Goal: Contribute content: Add original content to the website for others to see

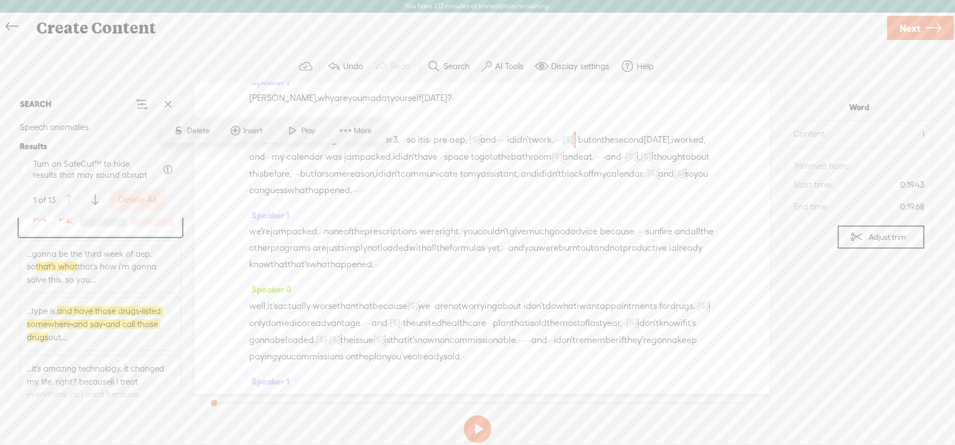
scroll to position [54, 0]
click at [128, 333] on span "and have those drugs · listed somewhere · and say · and call those drugs" at bounding box center [95, 319] width 136 height 35
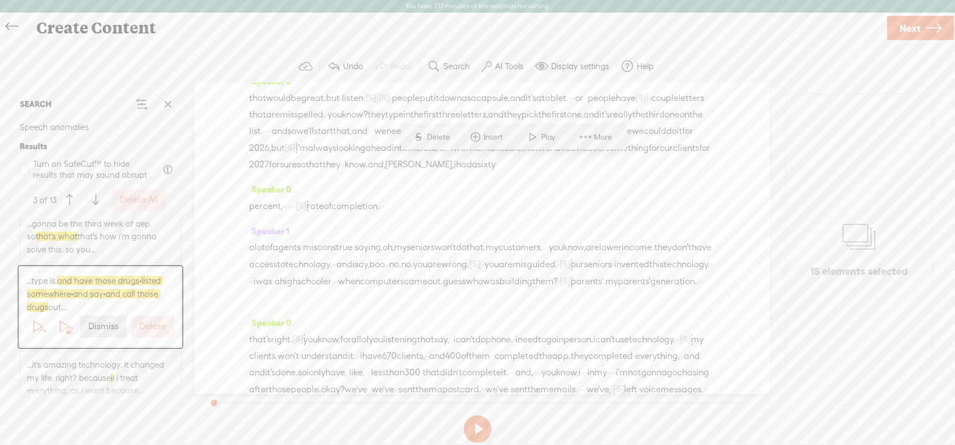
scroll to position [2735, 0]
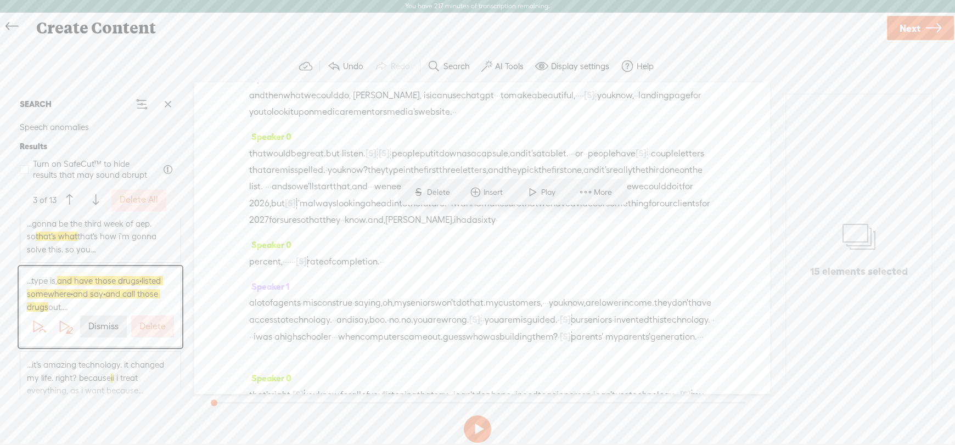
click at [85, 298] on span "...type is, and have those drugs · listed somewhere · and say · and call those …" at bounding box center [100, 293] width 147 height 39
click at [98, 333] on label "Dismiss" at bounding box center [103, 327] width 30 height 12
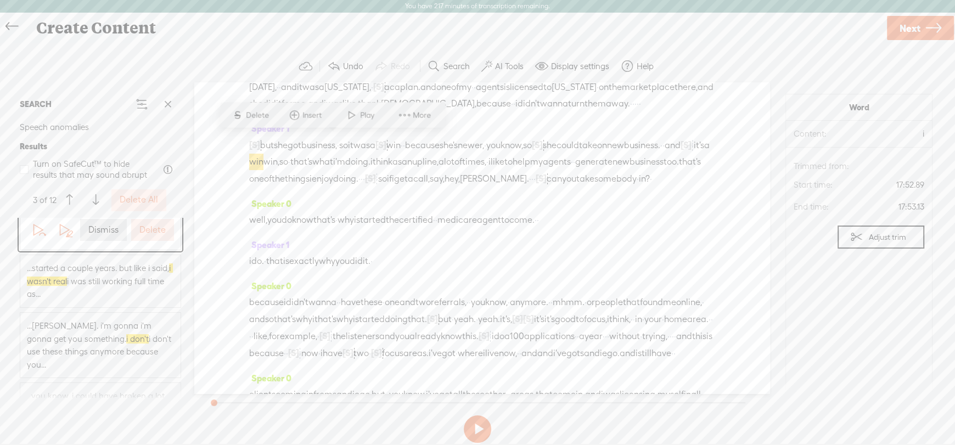
scroll to position [164, 0]
click at [106, 289] on span "...started a couple years. but like i said, i wasn't real i was still working f…" at bounding box center [100, 280] width 147 height 39
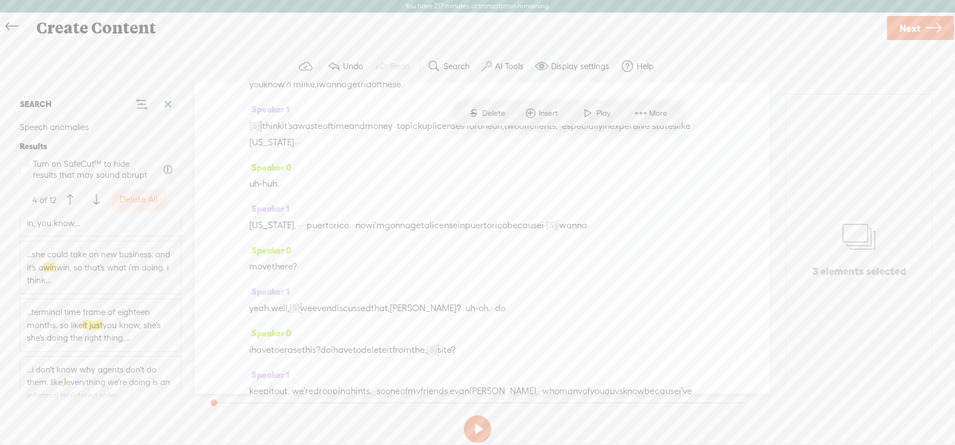
scroll to position [494, 0]
click at [116, 253] on span "...she could take on new business. and it's a win win, so that's what i'm doing…" at bounding box center [100, 248] width 147 height 39
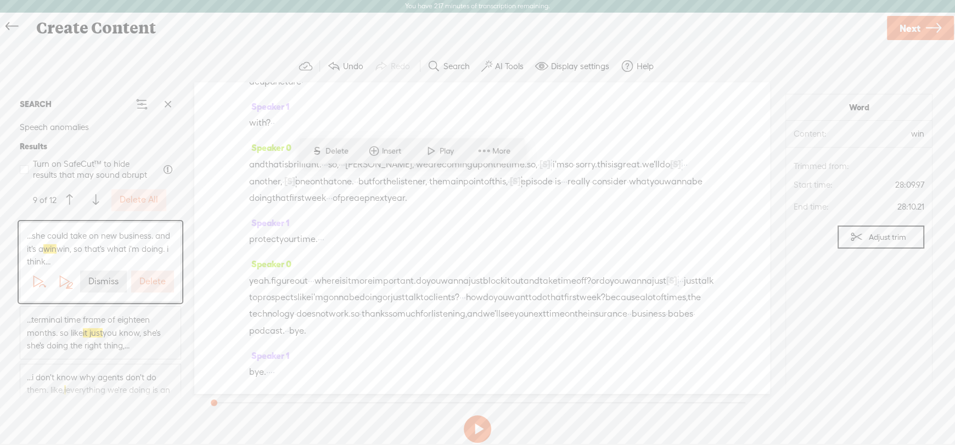
scroll to position [6889, 0]
click at [101, 276] on label "Dismiss" at bounding box center [103, 282] width 30 height 12
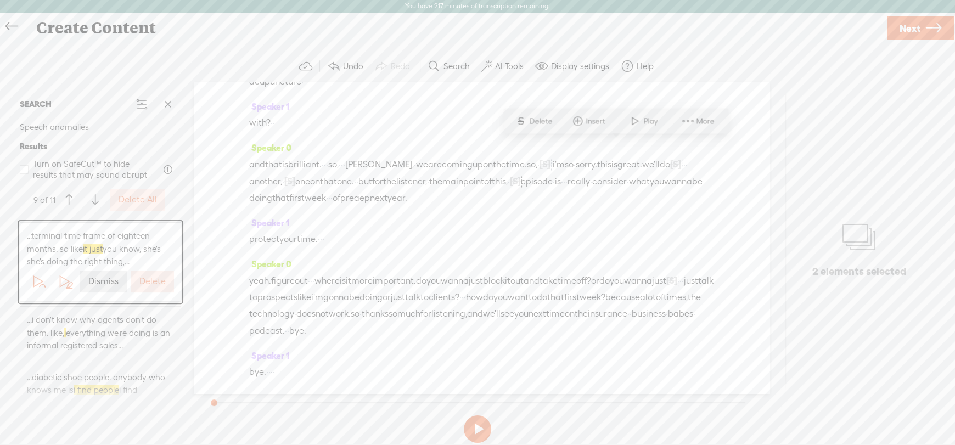
scroll to position [8086, 0]
drag, startPoint x: 567, startPoint y: 138, endPoint x: 267, endPoint y: 160, distance: 301.0
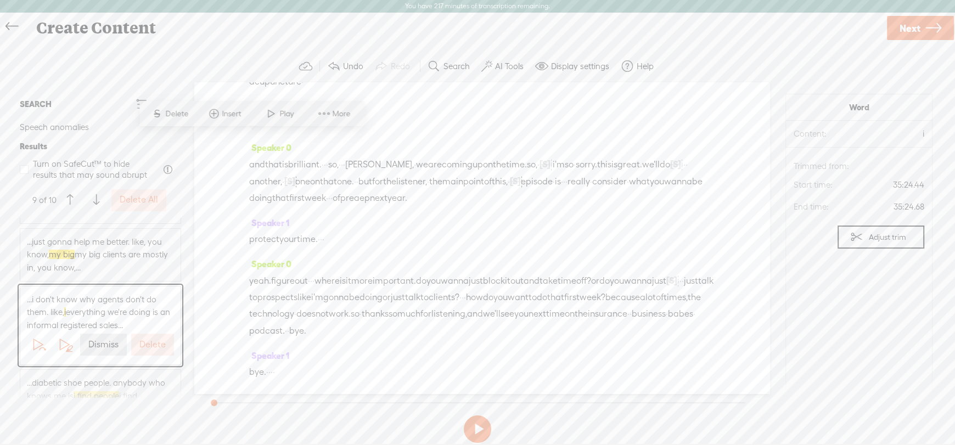
scroll to position [457, 0]
click at [143, 201] on label "Delete All" at bounding box center [139, 200] width 38 height 12
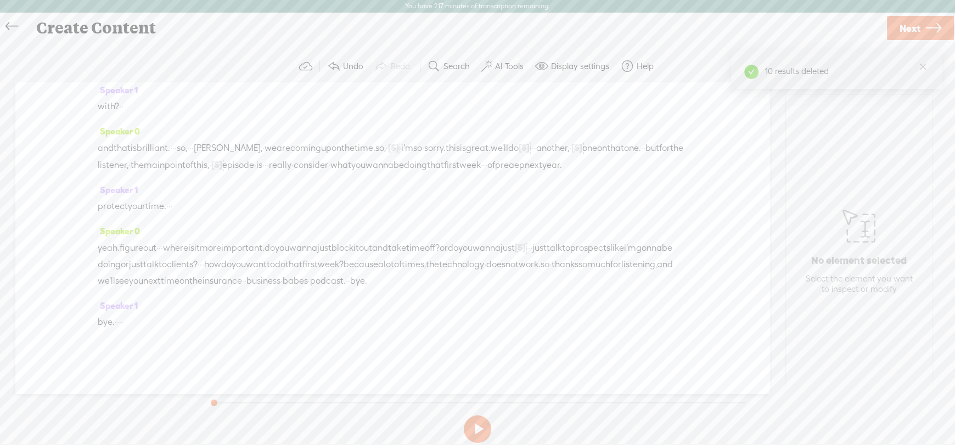
scroll to position [7960, 0]
click at [505, 62] on label "AI Tools" at bounding box center [509, 66] width 29 height 11
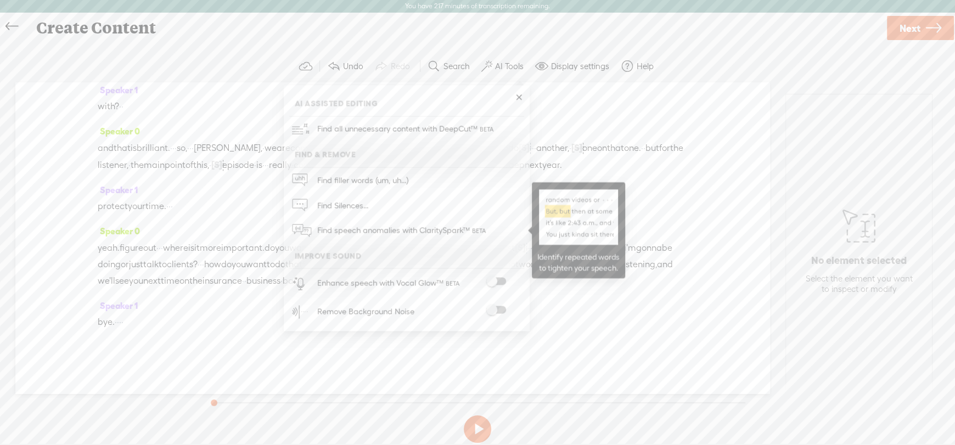
click at [388, 228] on span "Find speech anomalies with ClaritySpark™" at bounding box center [402, 231] width 178 height 26
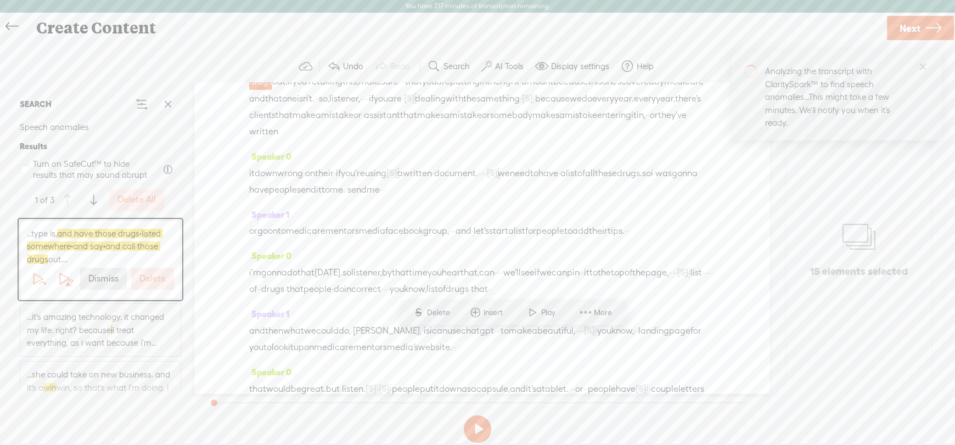
scroll to position [2500, 0]
click at [104, 276] on label "Dismiss" at bounding box center [103, 279] width 30 height 12
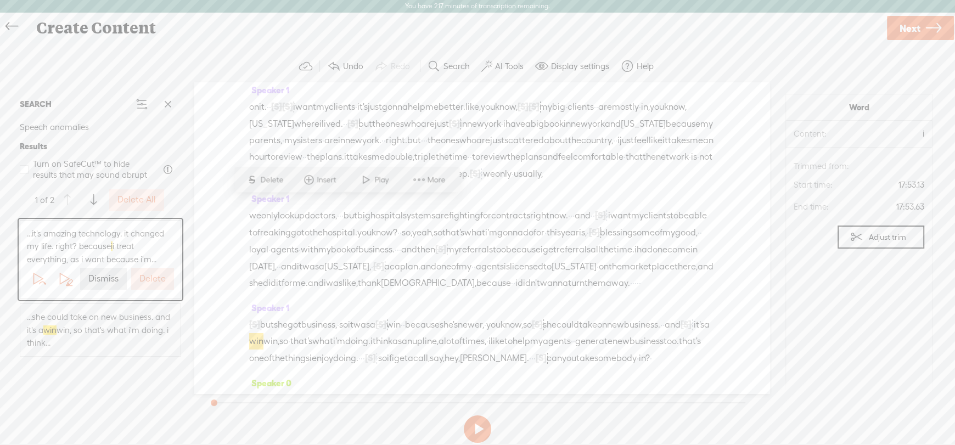
scroll to position [4008, 0]
click at [152, 276] on label "Delete" at bounding box center [152, 279] width 26 height 12
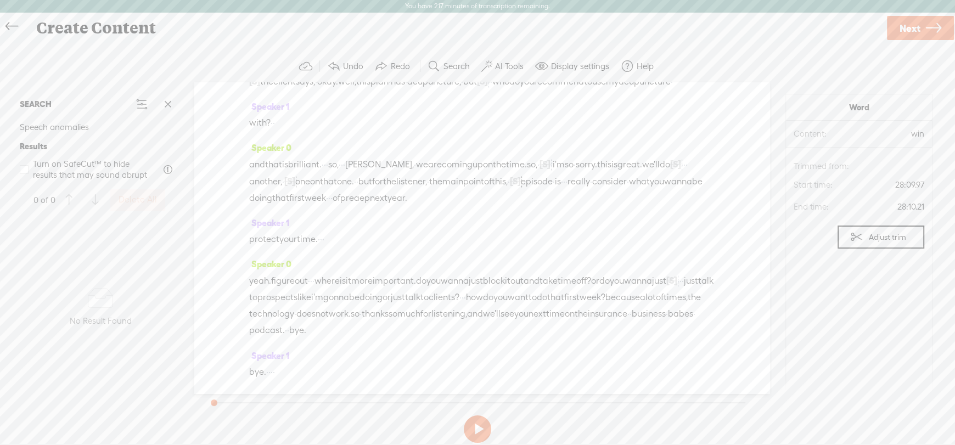
scroll to position [6620, 0]
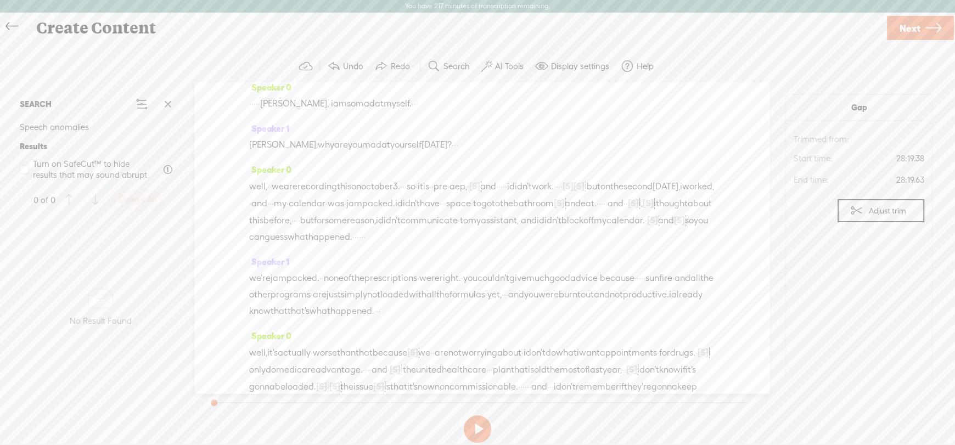
scroll to position [0, 0]
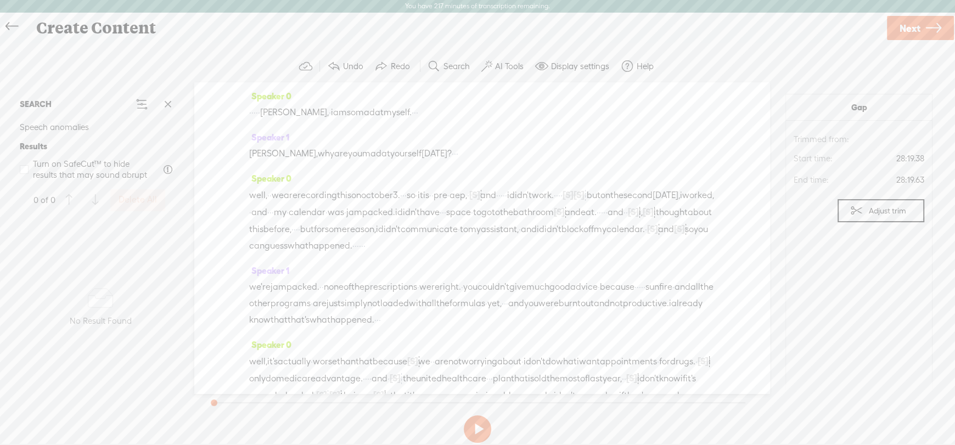
click at [254, 112] on span "·" at bounding box center [252, 112] width 2 height 16
click at [235, 81] on span "Insert" at bounding box center [239, 86] width 22 height 11
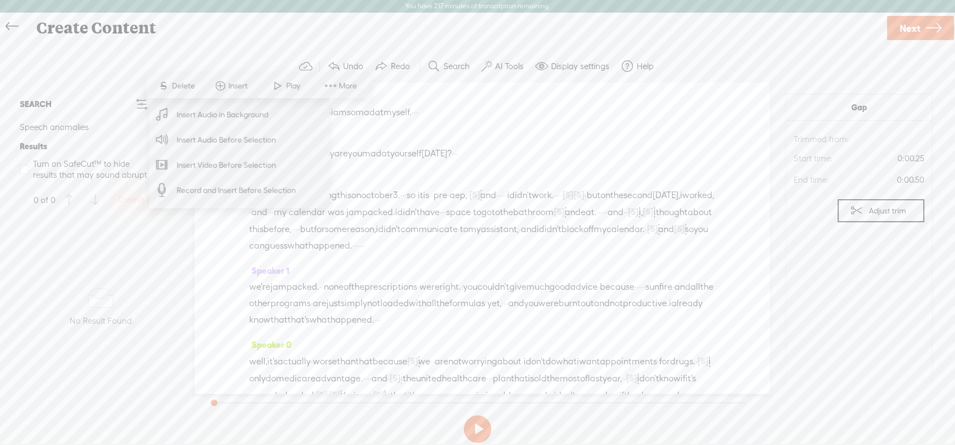
click at [227, 141] on span "Insert Audio Before Selection" at bounding box center [226, 139] width 143 height 25
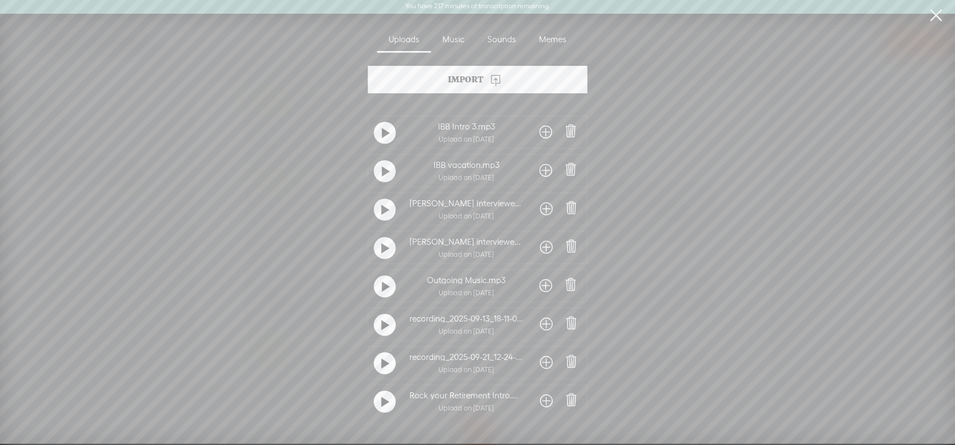
click at [545, 131] on span at bounding box center [545, 132] width 13 height 18
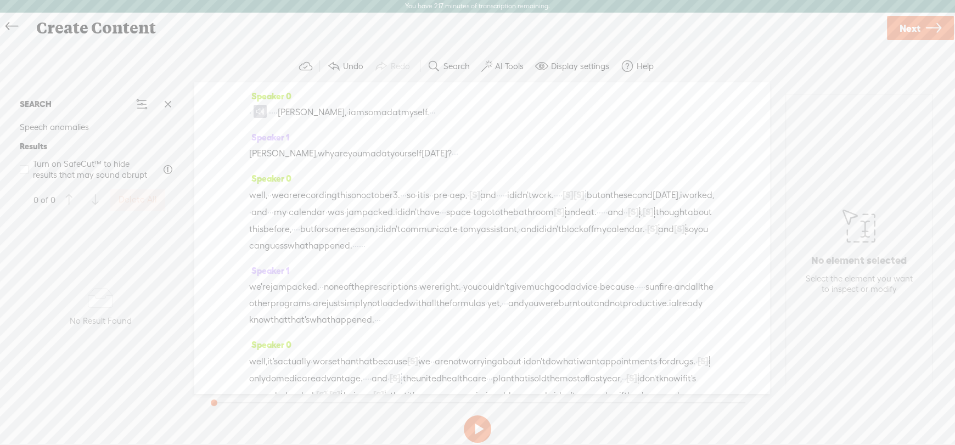
drag, startPoint x: 255, startPoint y: 108, endPoint x: 247, endPoint y: 107, distance: 7.7
click at [247, 107] on div "Speaker 0 · · · · · [PERSON_NAME], · i am so mad at myself. · · · Speaker 1 [PE…" at bounding box center [481, 237] width 575 height 311
drag, startPoint x: 284, startPoint y: 110, endPoint x: 305, endPoint y: 111, distance: 20.9
click at [305, 111] on div "[S] · · · · · [PERSON_NAME], · i am so mad at myself. · · ·" at bounding box center [481, 112] width 465 height 17
click at [274, 92] on span "Speaker 0" at bounding box center [270, 96] width 42 height 10
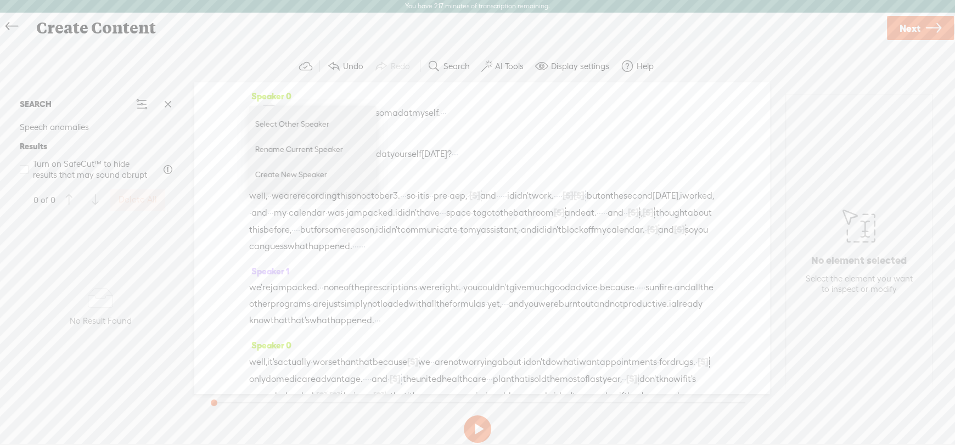
click at [271, 145] on span "Rename Current Speaker" at bounding box center [310, 149] width 110 height 25
type input "[PERSON_NAME]"
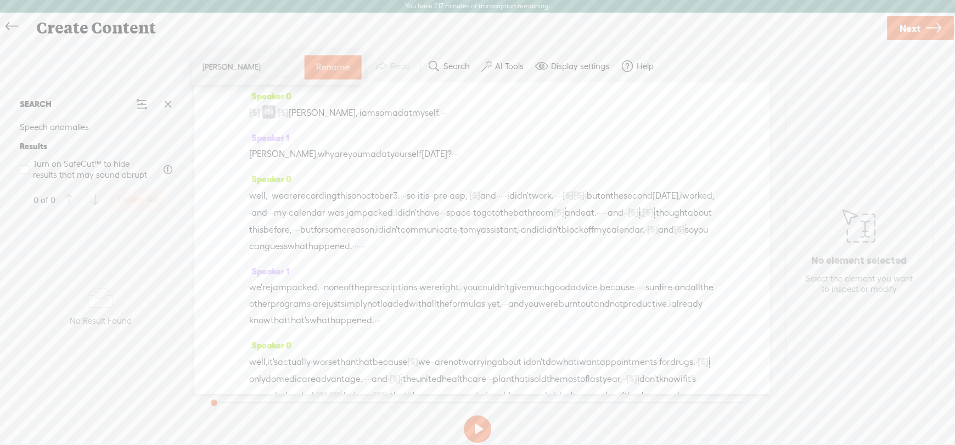
click at [330, 63] on label "Rename" at bounding box center [333, 67] width 34 height 22
click at [274, 140] on span "Speaker 1" at bounding box center [269, 138] width 40 height 10
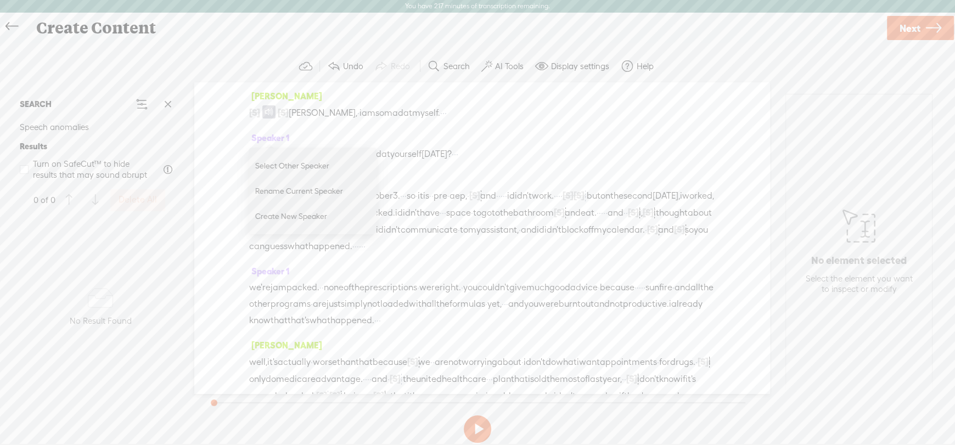
click at [277, 188] on span "Rename Current Speaker" at bounding box center [310, 190] width 110 height 25
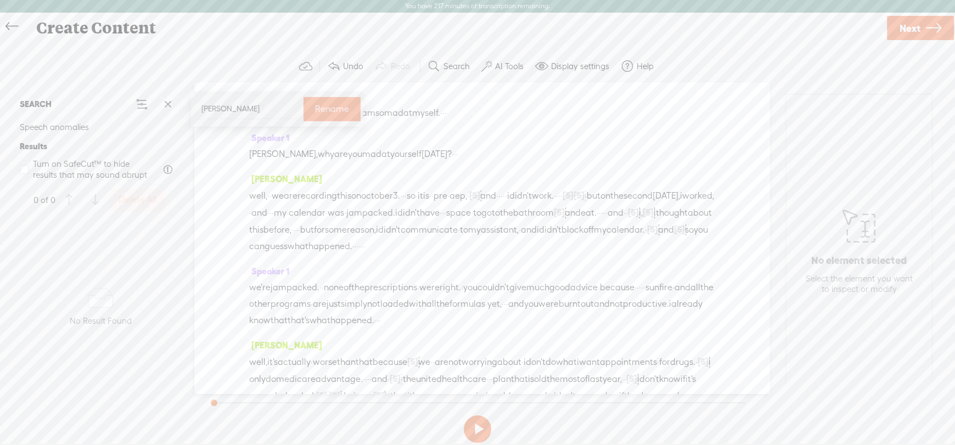
type input "[PERSON_NAME]"
click at [315, 106] on label "Rename" at bounding box center [332, 109] width 34 height 22
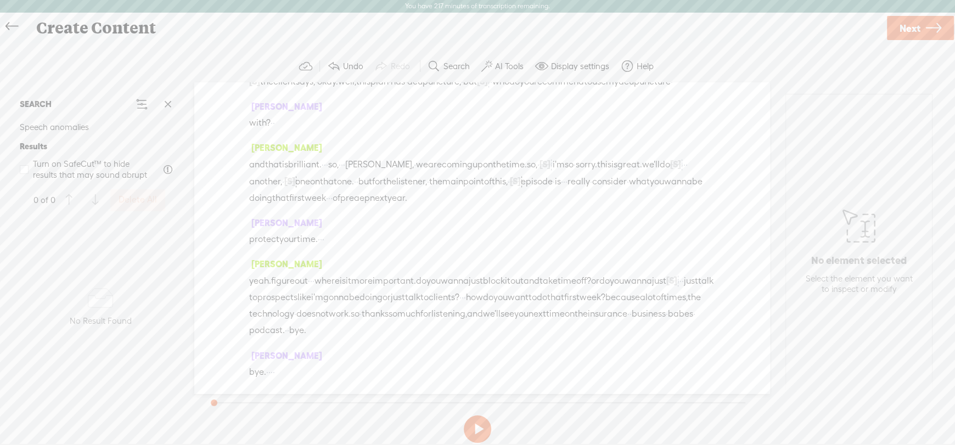
scroll to position [9062, 0]
click at [249, 273] on span "yeah." at bounding box center [260, 281] width 22 height 16
click at [232, 237] on span "Insert" at bounding box center [243, 237] width 22 height 11
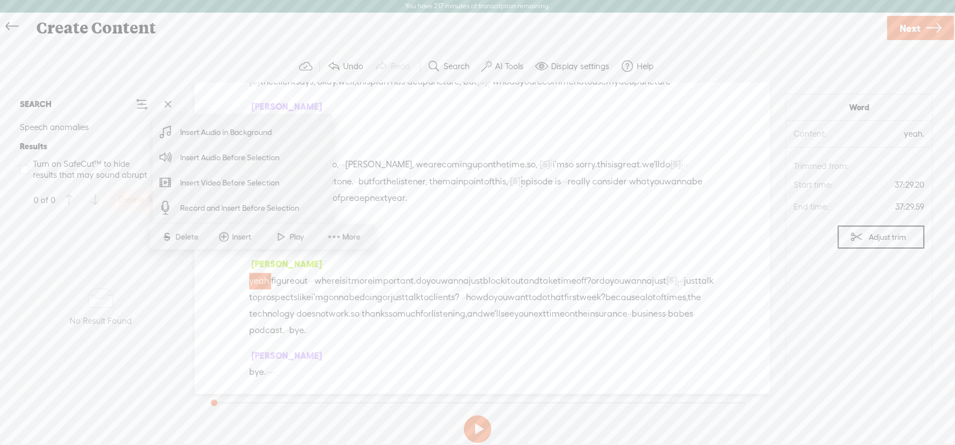
click at [214, 134] on span "Insert Audio in Background" at bounding box center [226, 132] width 135 height 25
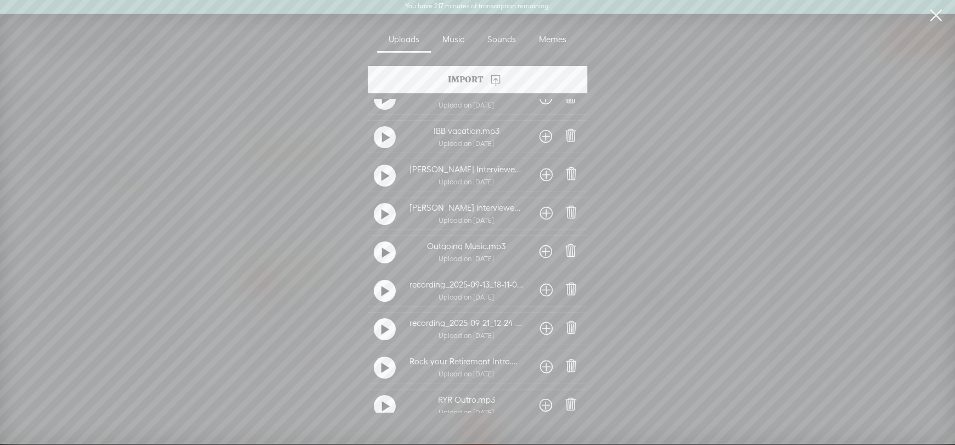
scroll to position [66, 0]
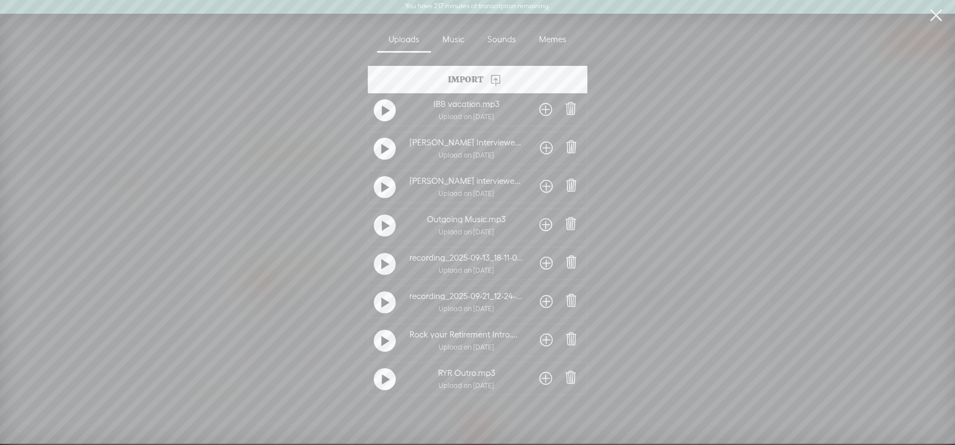
click at [540, 218] on span at bounding box center [545, 225] width 13 height 18
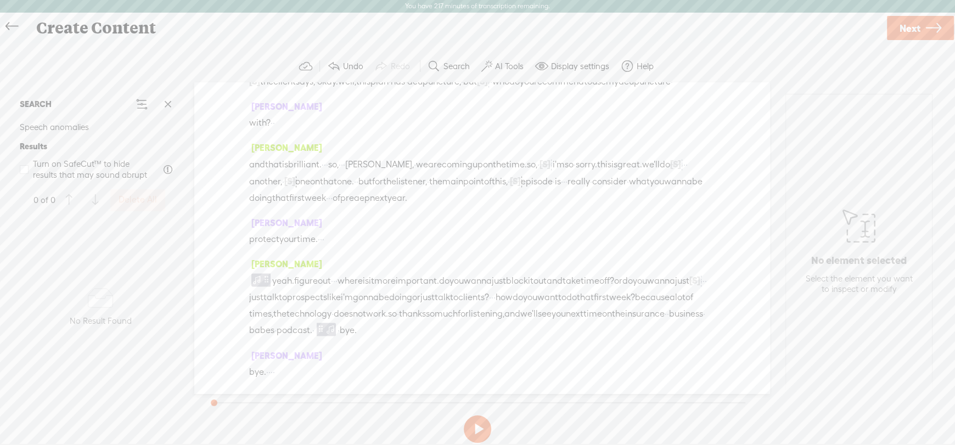
click at [305, 190] on span "first" at bounding box center [296, 198] width 15 height 16
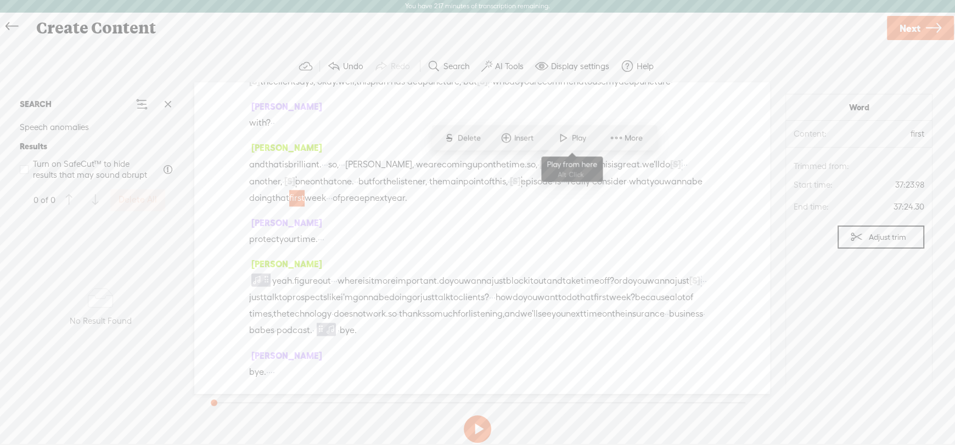
click at [568, 139] on span at bounding box center [563, 138] width 16 height 20
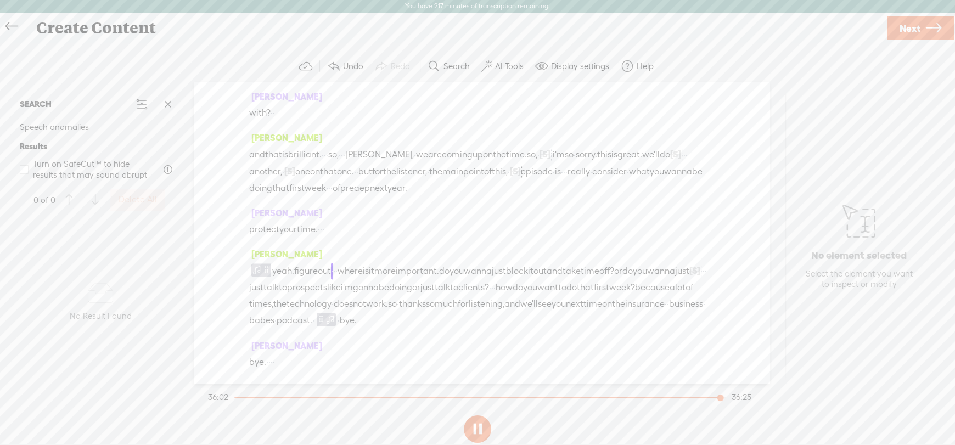
click at [474, 426] on button at bounding box center [477, 428] width 27 height 27
drag, startPoint x: 331, startPoint y: 218, endPoint x: 344, endPoint y: 222, distance: 13.2
click at [344, 222] on div "protect your time. · · ·" at bounding box center [481, 229] width 465 height 16
drag, startPoint x: 329, startPoint y: 222, endPoint x: 342, endPoint y: 222, distance: 12.6
click at [342, 222] on div "protect your time. · · ·" at bounding box center [481, 229] width 465 height 16
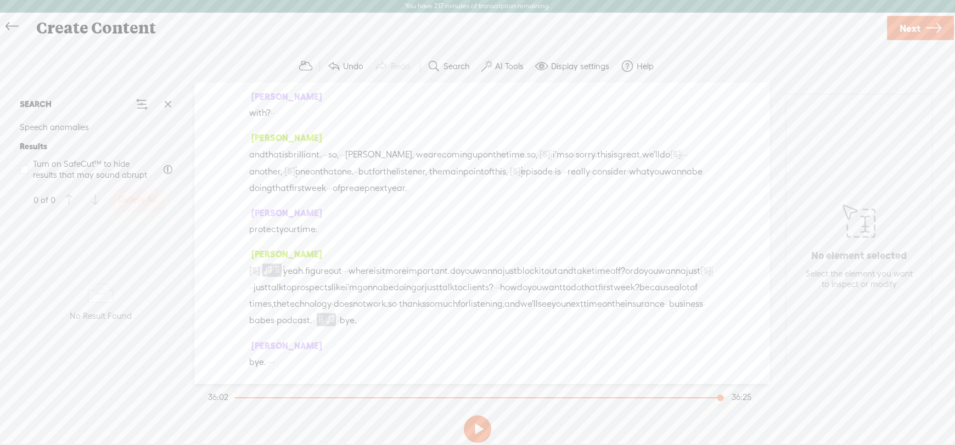
click at [354, 180] on span "pre" at bounding box center [347, 188] width 14 height 16
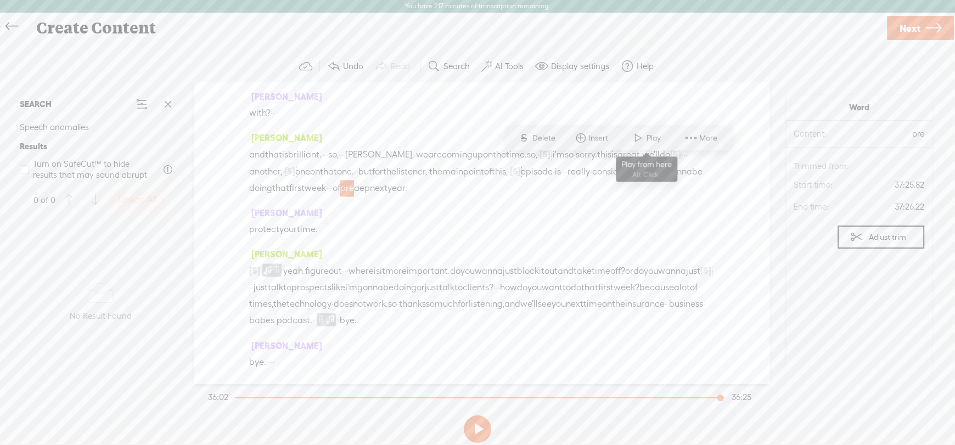
click at [645, 138] on span at bounding box center [637, 138] width 16 height 20
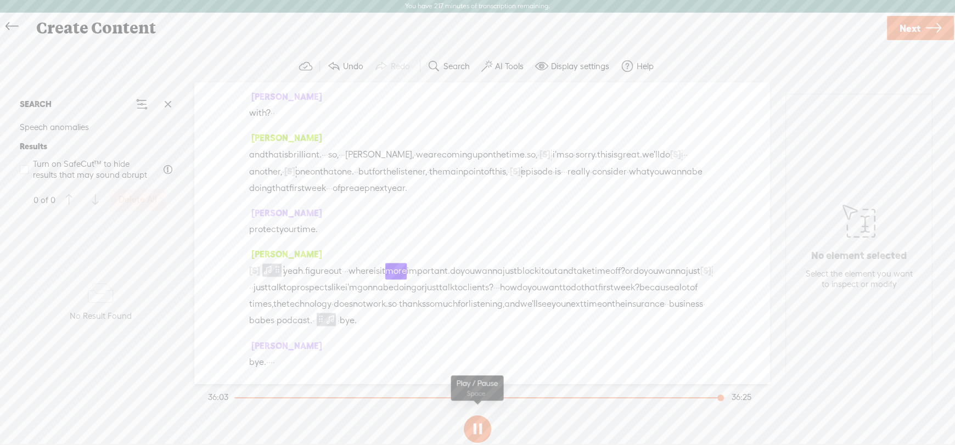
click at [481, 429] on button at bounding box center [477, 428] width 27 height 27
click at [256, 266] on span "[S]" at bounding box center [254, 271] width 11 height 10
click at [251, 266] on span "[S]" at bounding box center [254, 271] width 11 height 10
click at [262, 238] on span "Restore" at bounding box center [264, 237] width 29 height 11
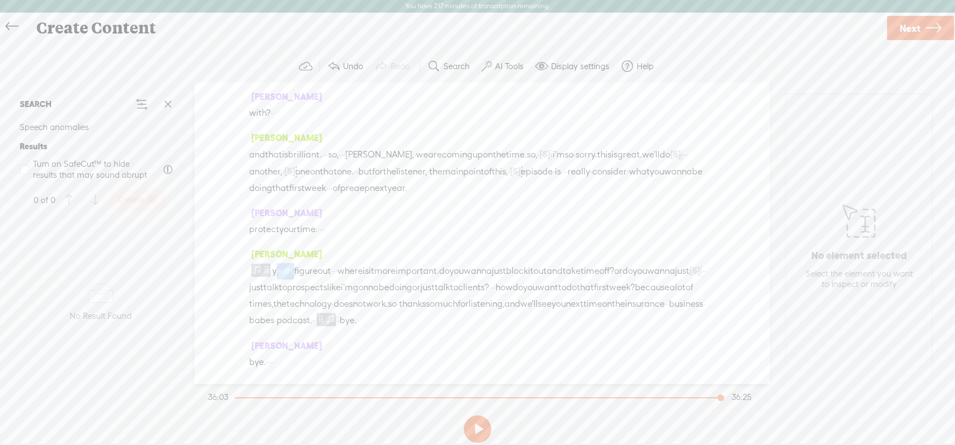
drag, startPoint x: 274, startPoint y: 263, endPoint x: 294, endPoint y: 265, distance: 19.3
click at [294, 265] on span "yeah." at bounding box center [283, 271] width 22 height 16
click at [354, 180] on span "pre" at bounding box center [347, 188] width 14 height 16
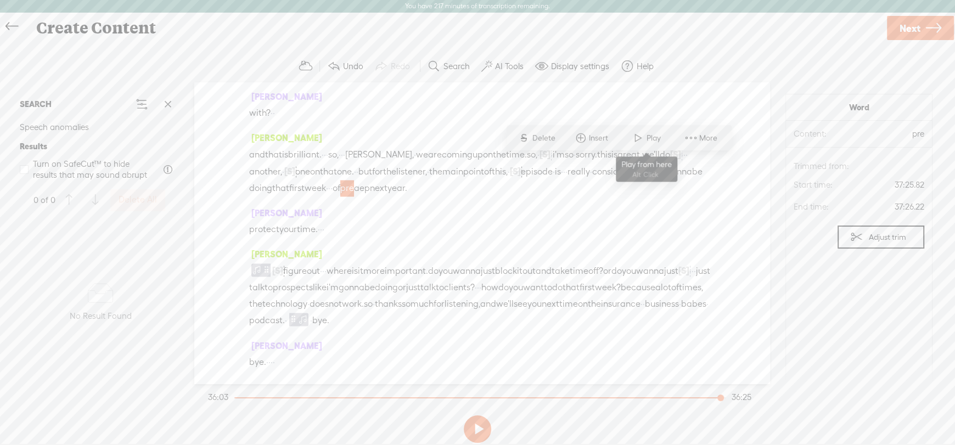
click at [651, 132] on span "Play" at bounding box center [646, 138] width 55 height 20
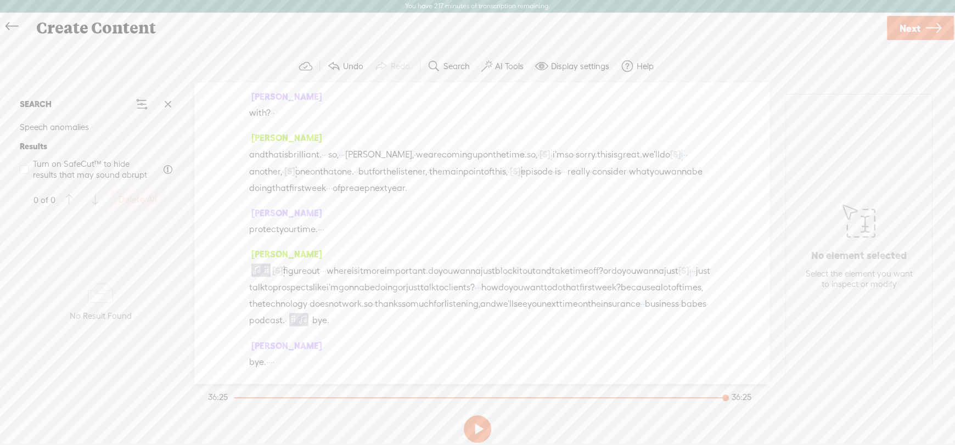
click at [908, 25] on span "Next" at bounding box center [909, 28] width 21 height 28
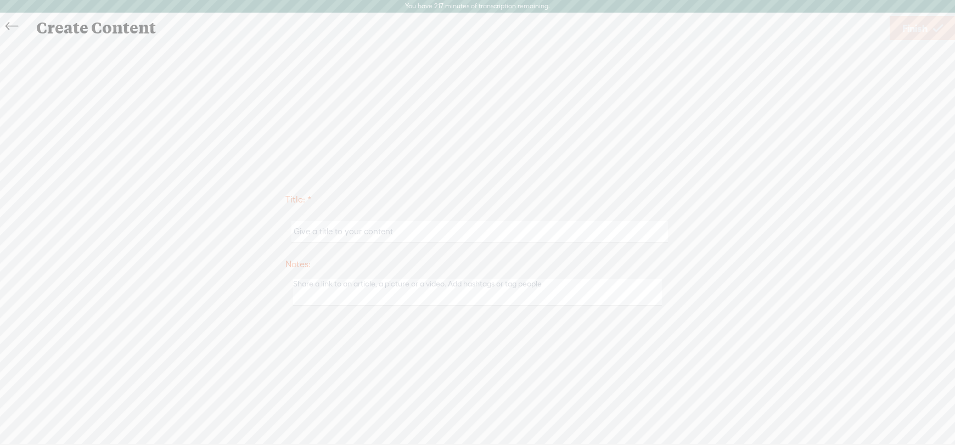
click at [311, 233] on input "text" at bounding box center [479, 231] width 376 height 21
type input "PreAEP"
click at [909, 36] on span "Finish" at bounding box center [914, 28] width 25 height 28
